Goal: Task Accomplishment & Management: Complete application form

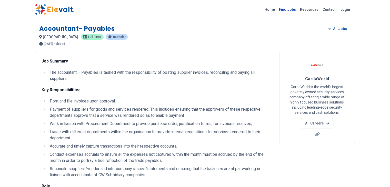
click at [298, 10] on link "Find Jobs" at bounding box center [287, 9] width 21 height 8
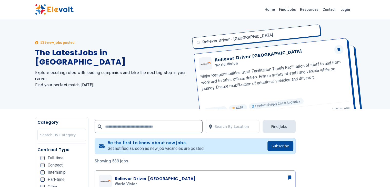
click at [155, 130] on input "text" at bounding box center [149, 126] width 108 height 13
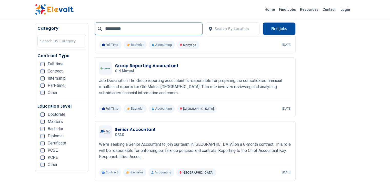
scroll to position [304, 0]
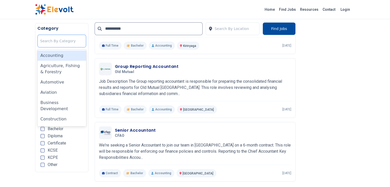
click at [44, 39] on div at bounding box center [61, 41] width 43 height 10
click at [37, 56] on div "Accounting" at bounding box center [61, 56] width 49 height 10
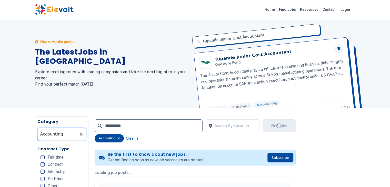
scroll to position [0, 0]
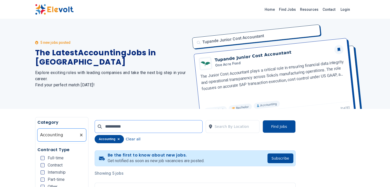
click at [141, 125] on input "**********" at bounding box center [149, 126] width 108 height 13
type input "*"
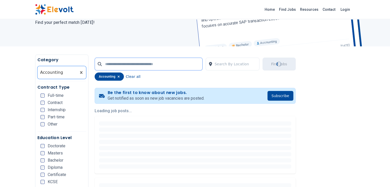
scroll to position [76, 0]
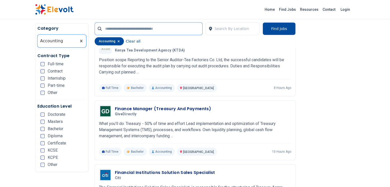
scroll to position [276, 0]
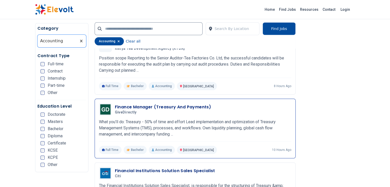
click at [151, 104] on h3 "Finance Manager (Treasury And Payments)" at bounding box center [163, 107] width 96 height 6
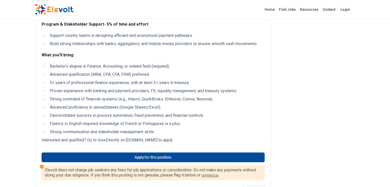
scroll to position [309, 0]
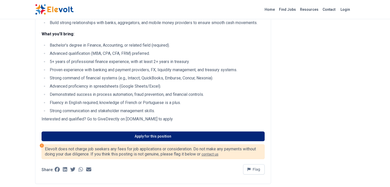
click at [128, 132] on link "Apply for this position" at bounding box center [153, 137] width 223 height 10
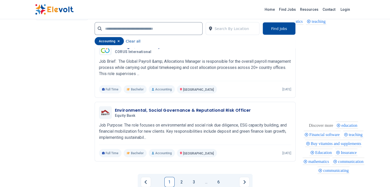
scroll to position [1058, 0]
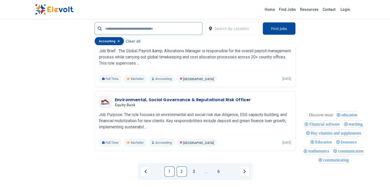
click at [183, 167] on link "2" at bounding box center [182, 172] width 10 height 10
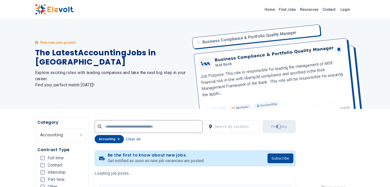
scroll to position [0, 0]
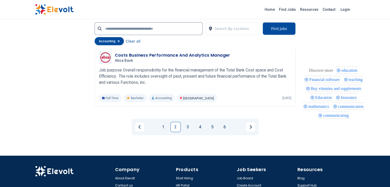
scroll to position [1217, 0]
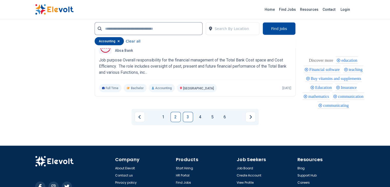
click at [188, 112] on link "3" at bounding box center [188, 117] width 10 height 10
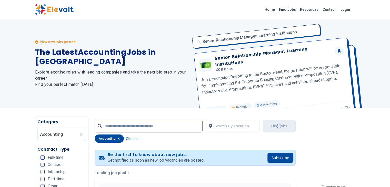
scroll to position [0, 0]
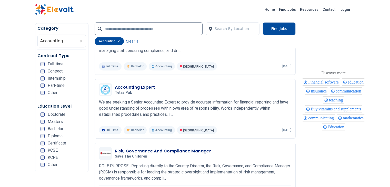
scroll to position [300, 0]
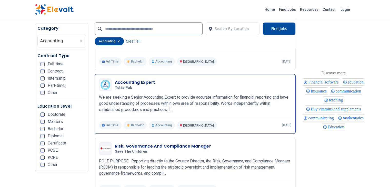
click at [125, 79] on h3 "Accounting Expert" at bounding box center [135, 82] width 40 height 6
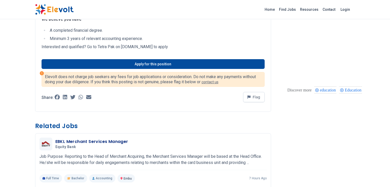
scroll to position [142, 0]
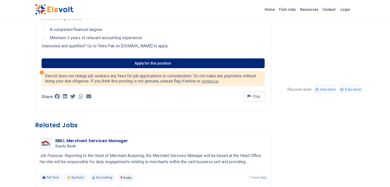
click at [168, 59] on link "Apply for this position" at bounding box center [153, 63] width 223 height 10
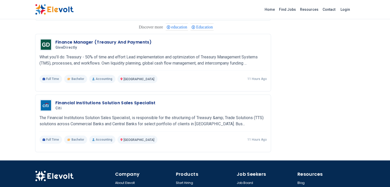
scroll to position [436, 0]
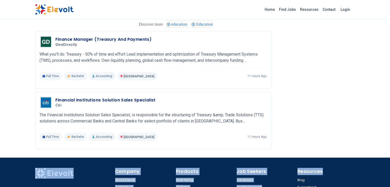
drag, startPoint x: 390, startPoint y: 140, endPoint x: 394, endPoint y: 155, distance: 15.9
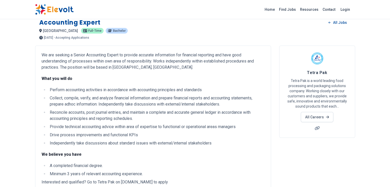
scroll to position [0, 0]
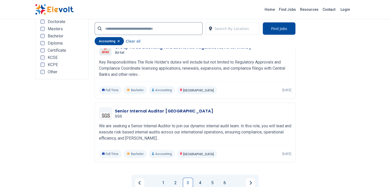
scroll to position [1157, 0]
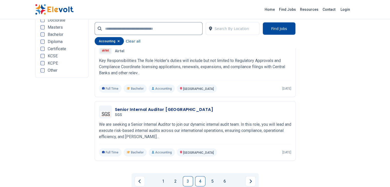
click at [200, 176] on link "4" at bounding box center [200, 181] width 10 height 10
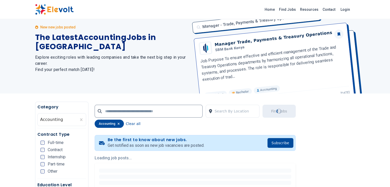
scroll to position [0, 0]
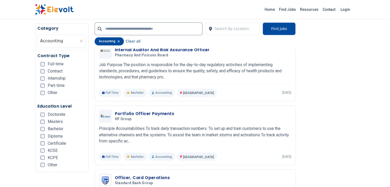
scroll to position [844, 0]
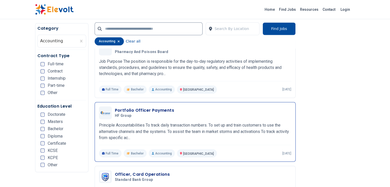
click at [136, 106] on div "Portfolio Officer Payments HF Group 09/24/2025 10/24/2025" at bounding box center [195, 112] width 192 height 13
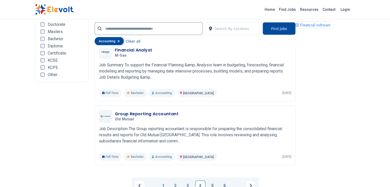
scroll to position [1123, 0]
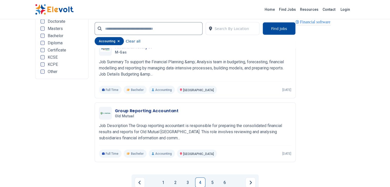
click at [218, 178] on li "5" at bounding box center [213, 183] width 12 height 10
click at [215, 178] on link "5" at bounding box center [212, 183] width 10 height 10
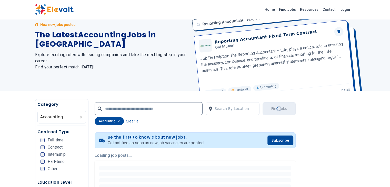
scroll to position [0, 0]
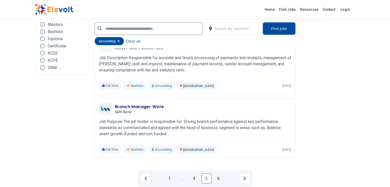
scroll to position [1053, 0]
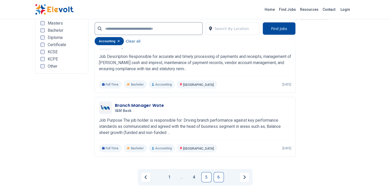
click at [219, 172] on link "6" at bounding box center [219, 177] width 10 height 10
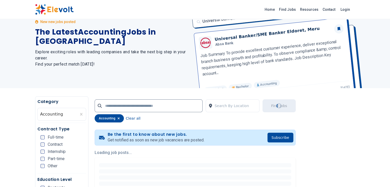
scroll to position [0, 0]
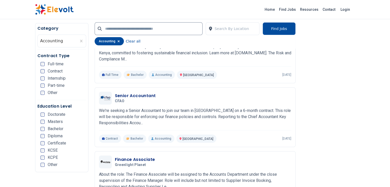
scroll to position [161, 0]
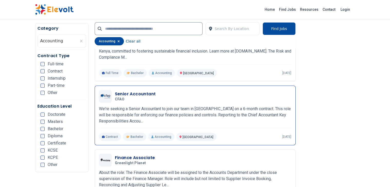
click at [115, 93] on h3 "Senior Accountant" at bounding box center [135, 94] width 41 height 6
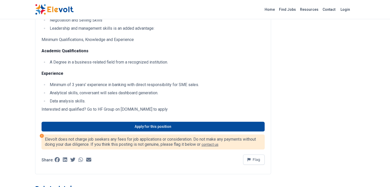
scroll to position [262, 0]
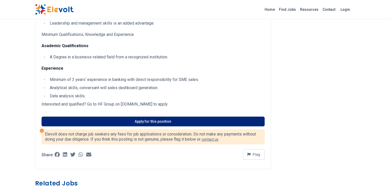
click at [203, 126] on link "Apply for this position" at bounding box center [153, 122] width 223 height 10
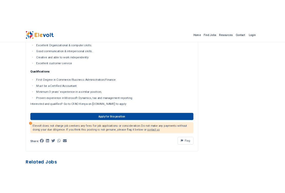
scroll to position [332, 0]
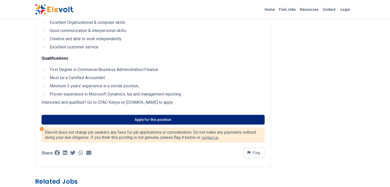
click at [247, 115] on link "Apply for this position" at bounding box center [153, 120] width 223 height 10
